Goal: Task Accomplishment & Management: Manage account settings

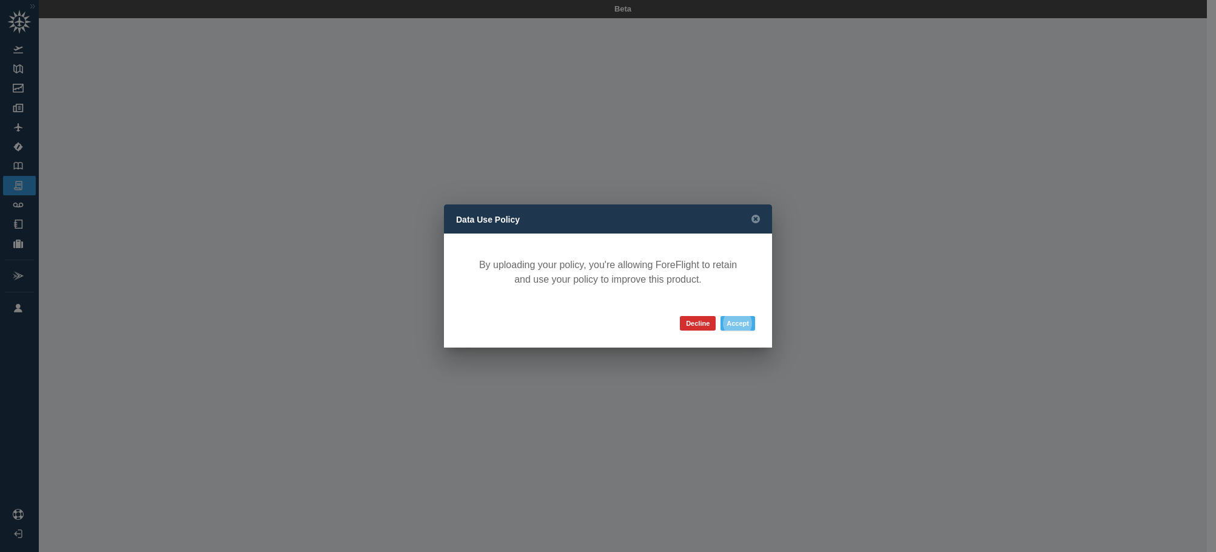
click at [739, 325] on button "Accept" at bounding box center [737, 323] width 35 height 15
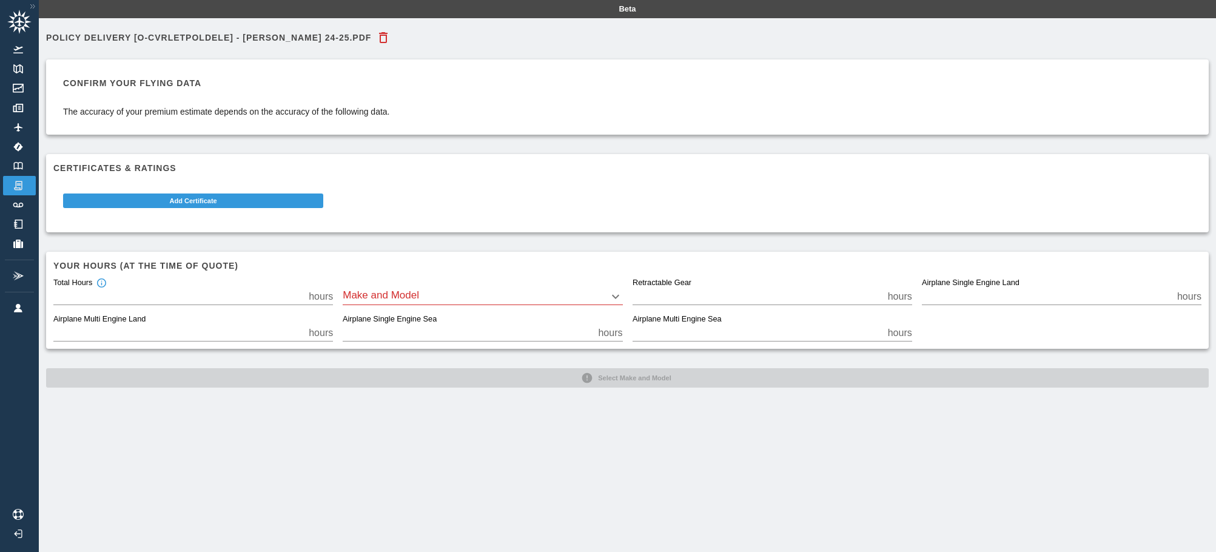
click at [615, 293] on body "Beta Policy Delivery [O-CVRLETPOLDELE] - [PERSON_NAME] 24-25.pdf Confirm your f…" at bounding box center [608, 276] width 1216 height 552
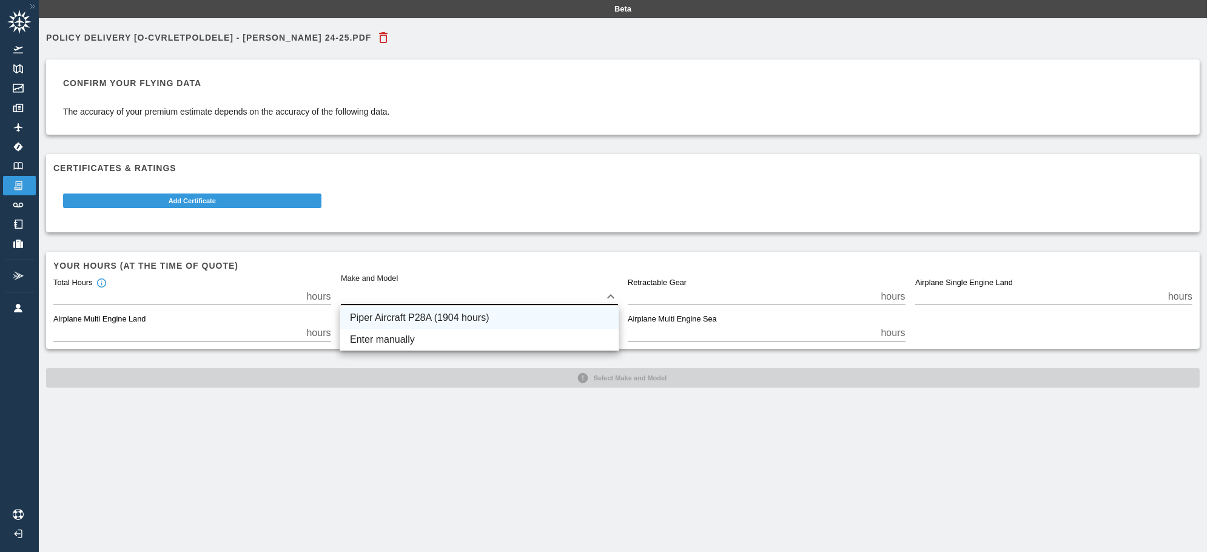
click at [519, 309] on li "Piper Aircraft P28A (1904 hours)" at bounding box center [479, 318] width 278 height 22
type input "****"
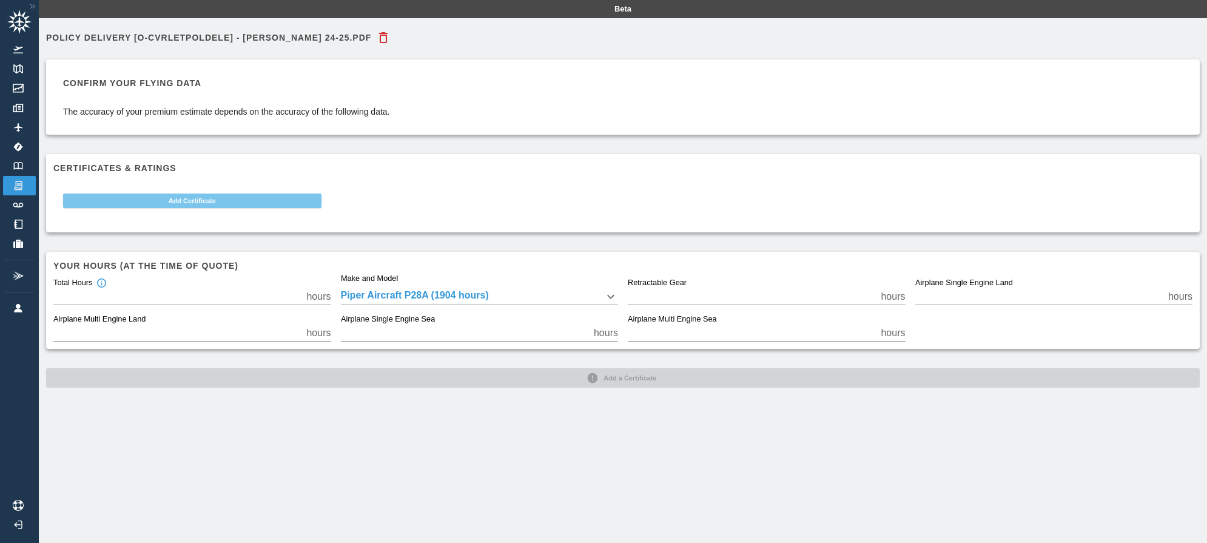
click at [195, 203] on button "Add Certificate" at bounding box center [192, 200] width 258 height 15
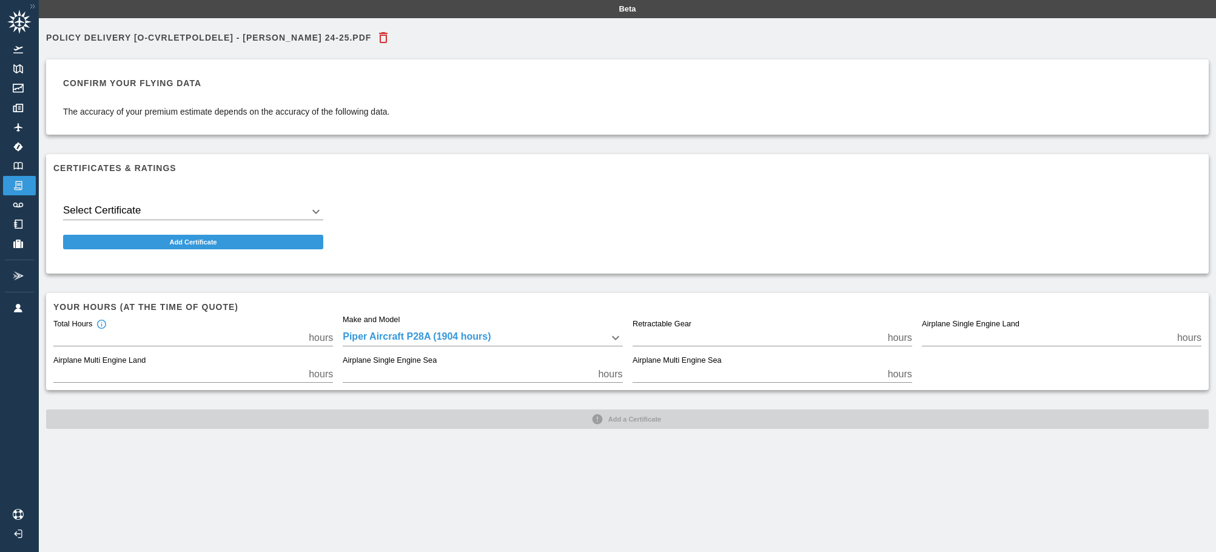
click at [322, 212] on body "Beta Policy Delivery [O-CVRLETPOLDELE] - [PERSON_NAME] 24-25.pdf Confirm your f…" at bounding box center [608, 276] width 1216 height 552
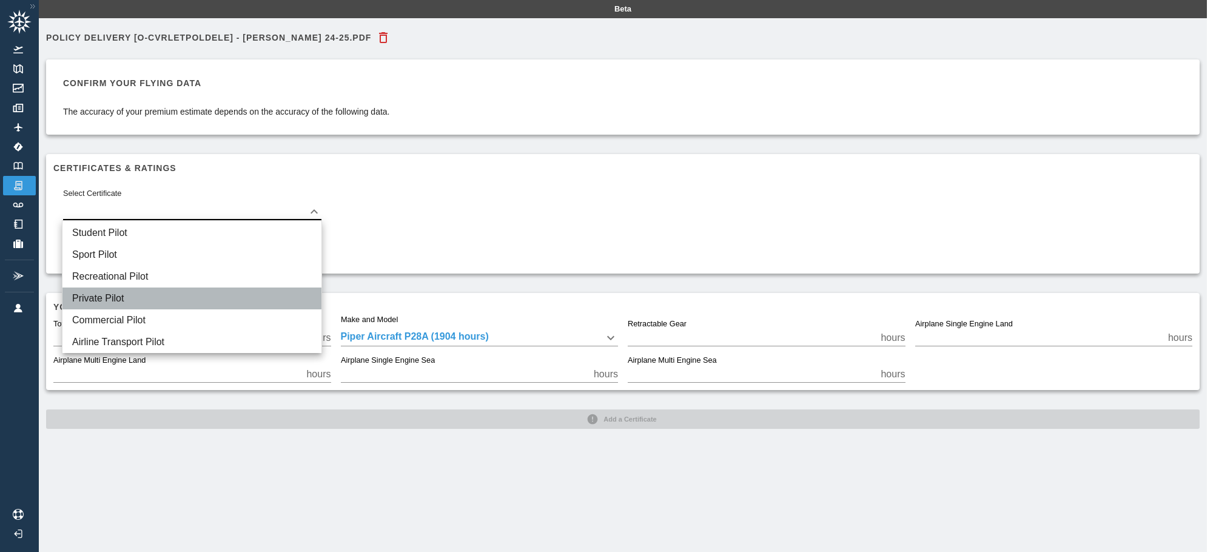
click at [152, 295] on li "Private Pilot" at bounding box center [191, 298] width 259 height 22
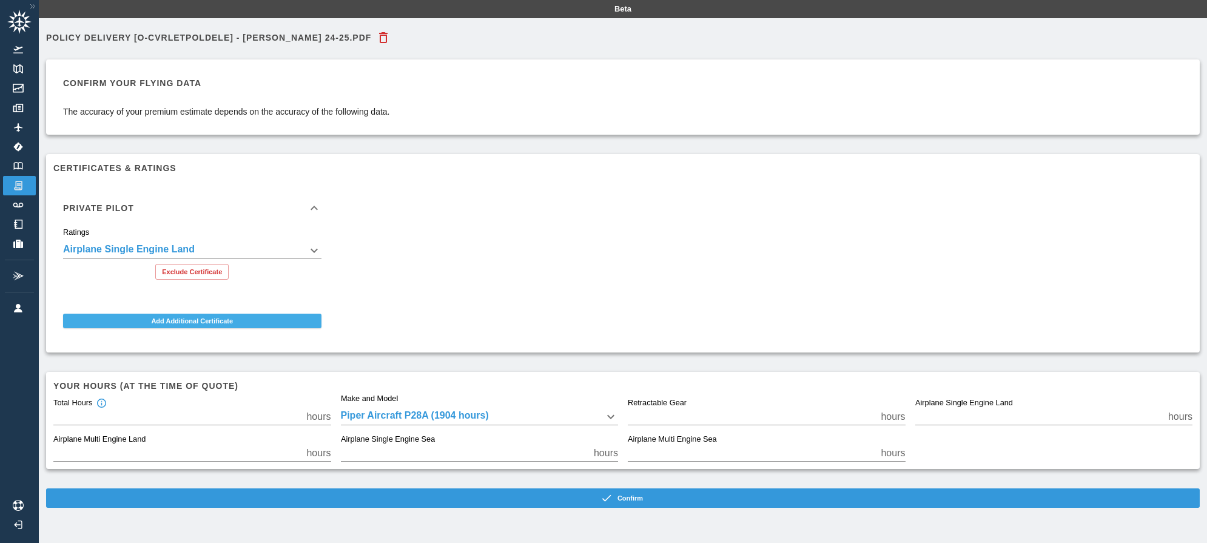
click at [155, 323] on button "Add Additional Certificate" at bounding box center [192, 320] width 258 height 15
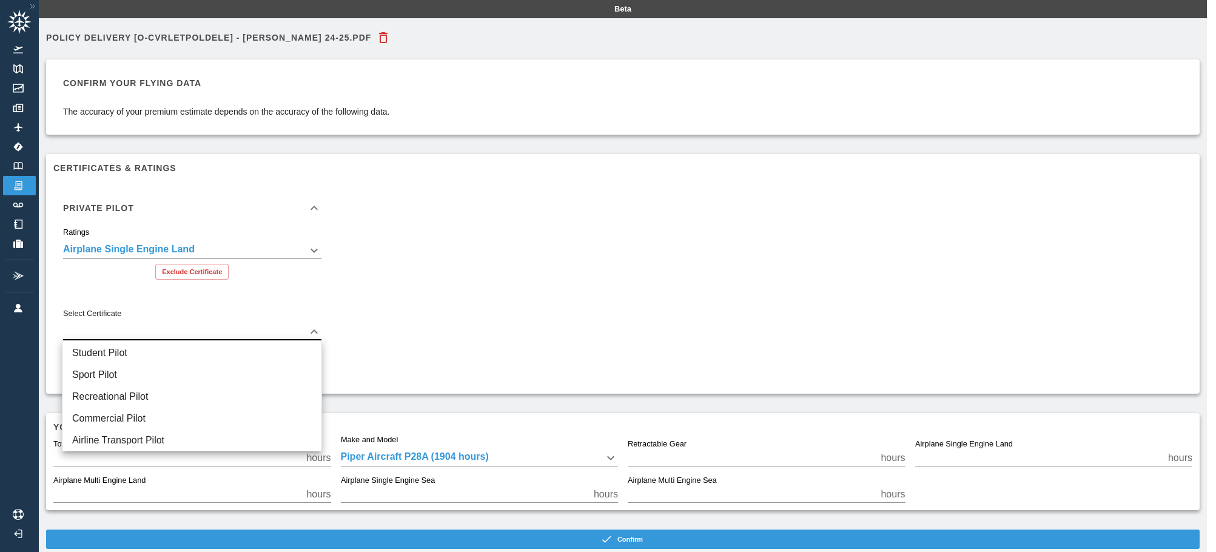
click at [312, 333] on body "**********" at bounding box center [608, 276] width 1216 height 552
click at [438, 309] on div at bounding box center [608, 276] width 1216 height 552
click at [322, 329] on body "**********" at bounding box center [608, 276] width 1216 height 552
click at [322, 329] on div at bounding box center [608, 276] width 1216 height 552
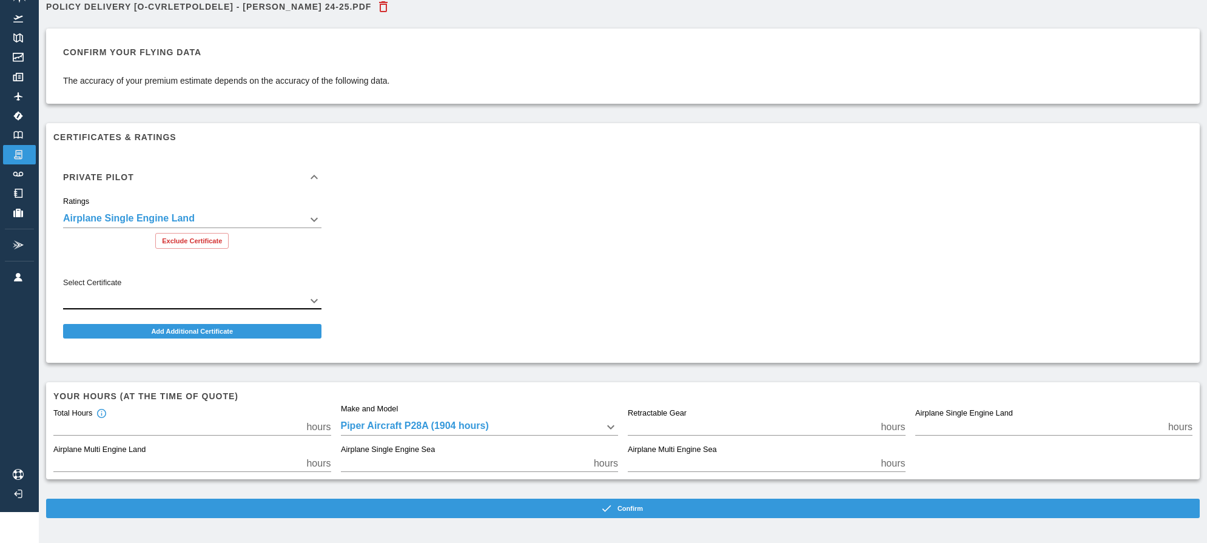
scroll to position [32, 0]
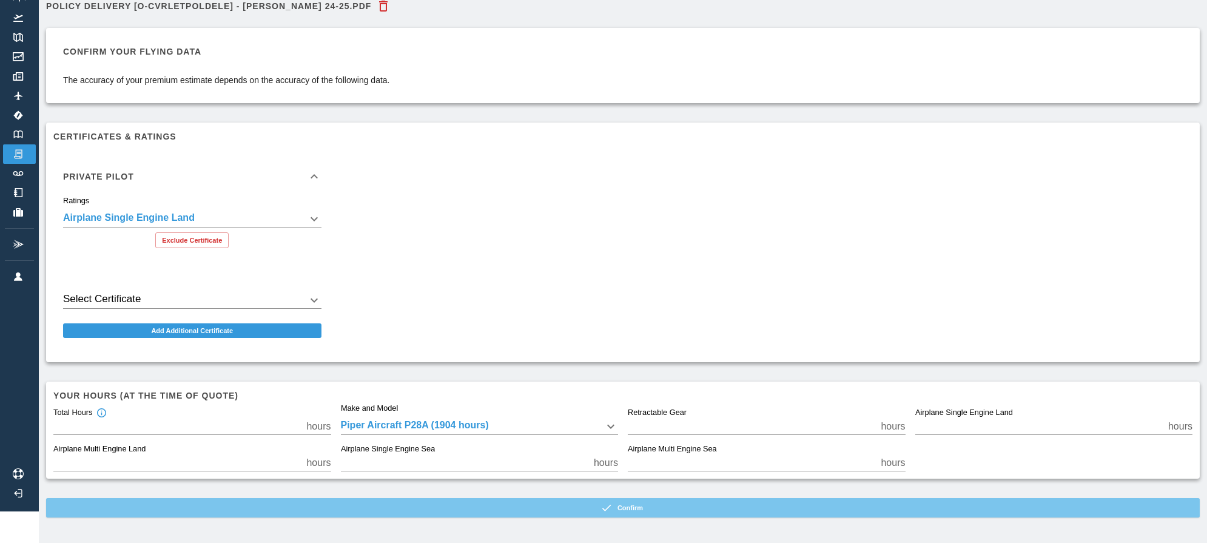
click at [601, 504] on button "Confirm" at bounding box center [622, 507] width 1153 height 19
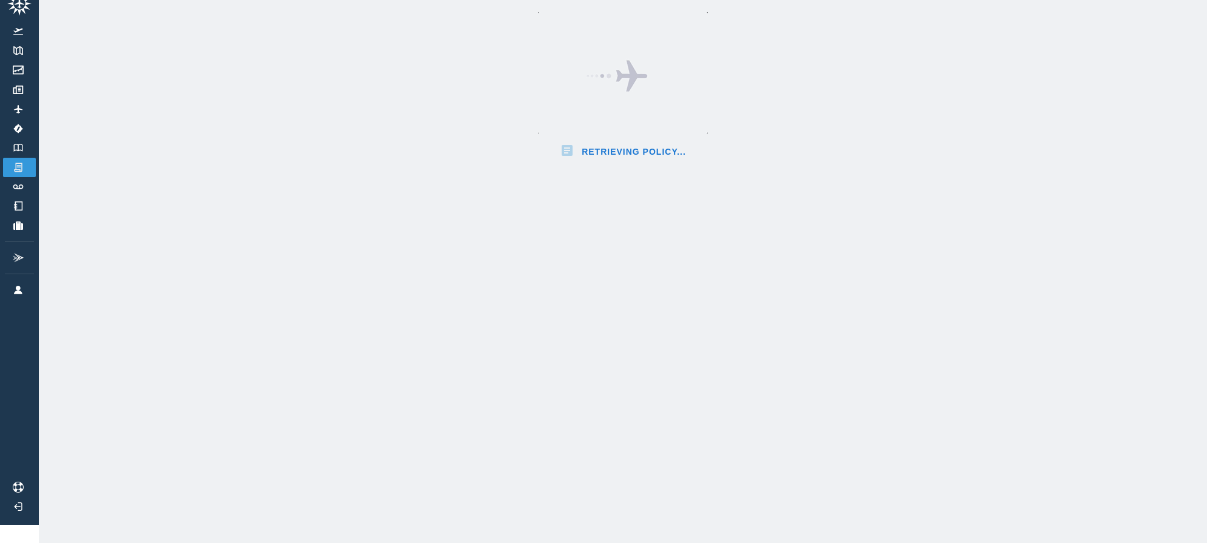
scroll to position [32, 0]
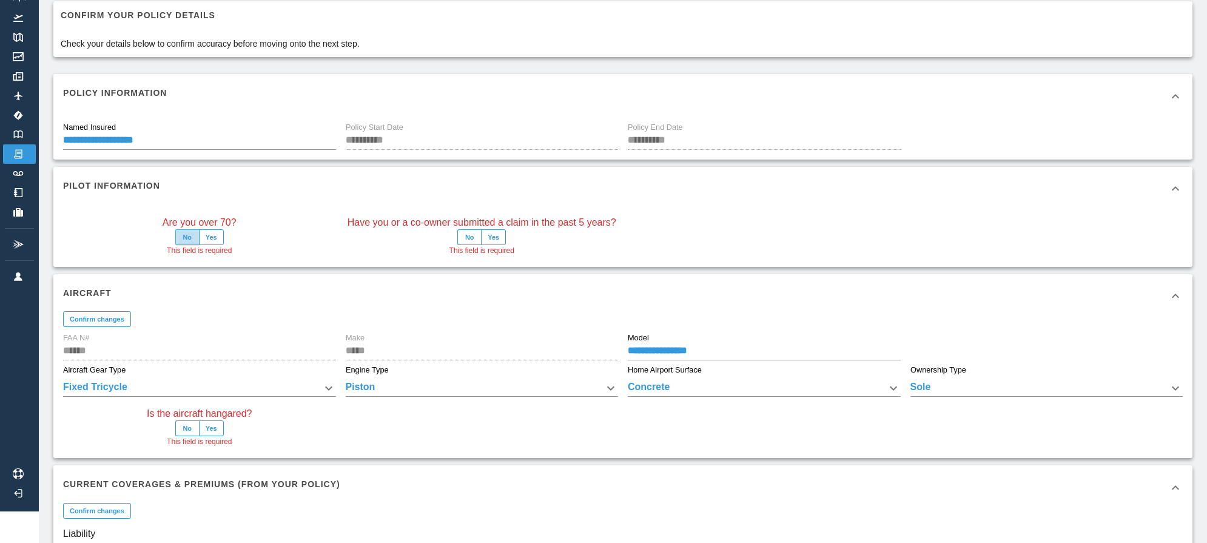
click at [192, 238] on button "No" at bounding box center [187, 237] width 24 height 16
click at [488, 238] on button "Yes" at bounding box center [493, 237] width 25 height 16
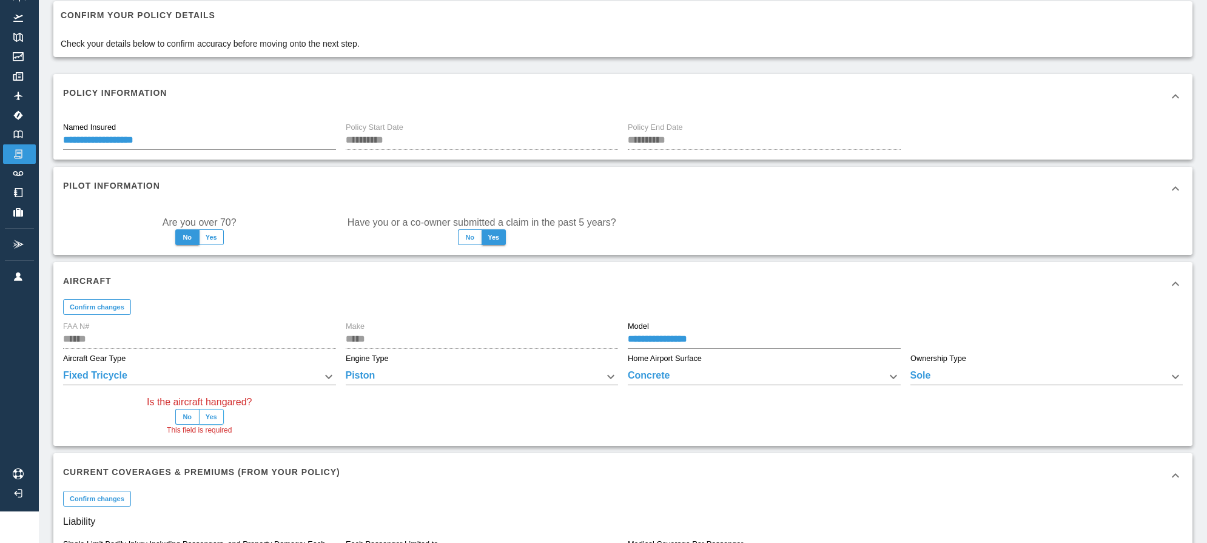
click at [222, 418] on button "Yes" at bounding box center [211, 417] width 25 height 16
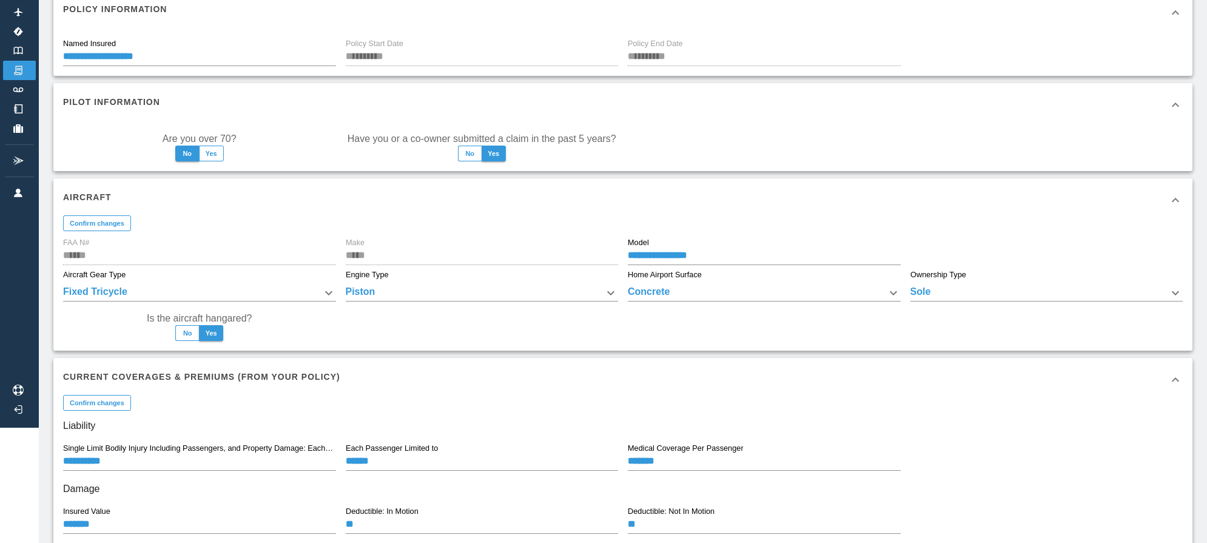
scroll to position [248, 0]
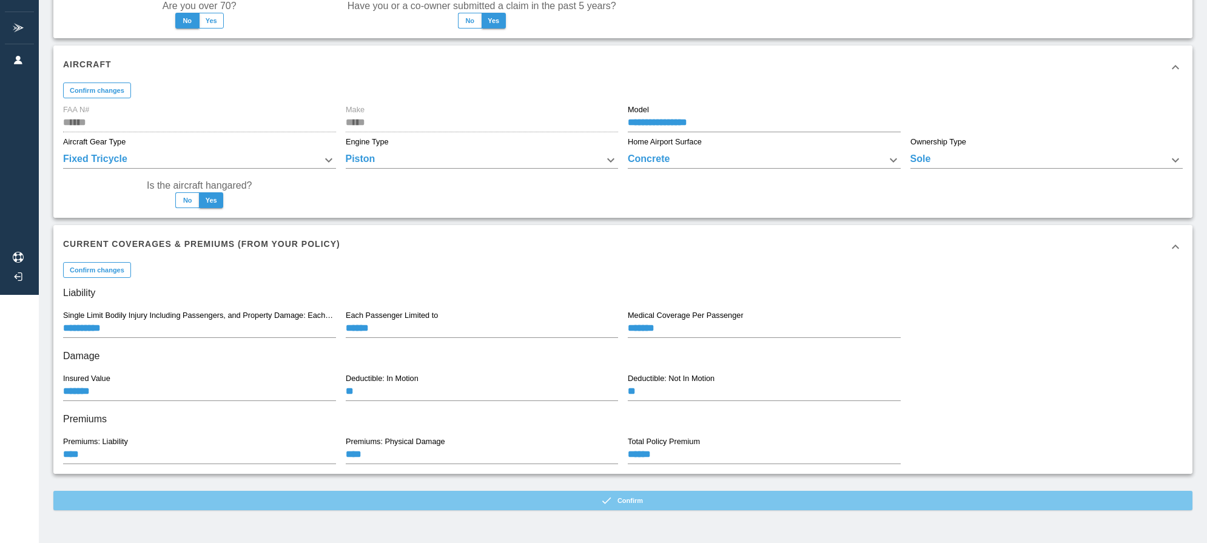
click at [558, 498] on button "Confirm" at bounding box center [622, 500] width 1139 height 19
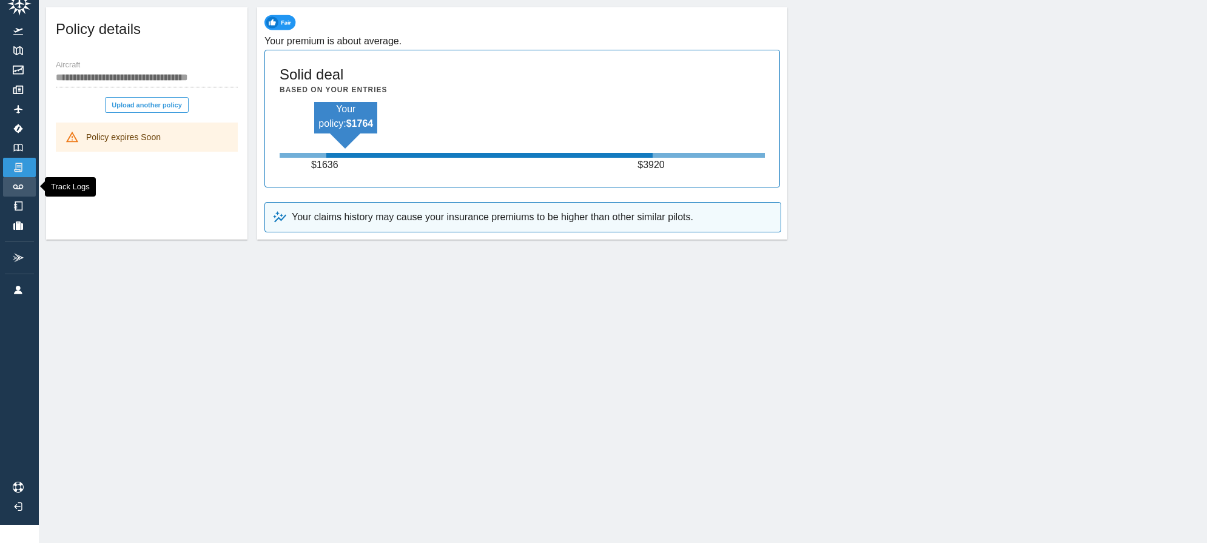
click at [17, 186] on link "Track Logs" at bounding box center [19, 186] width 33 height 19
